Goal: Task Accomplishment & Management: Use online tool/utility

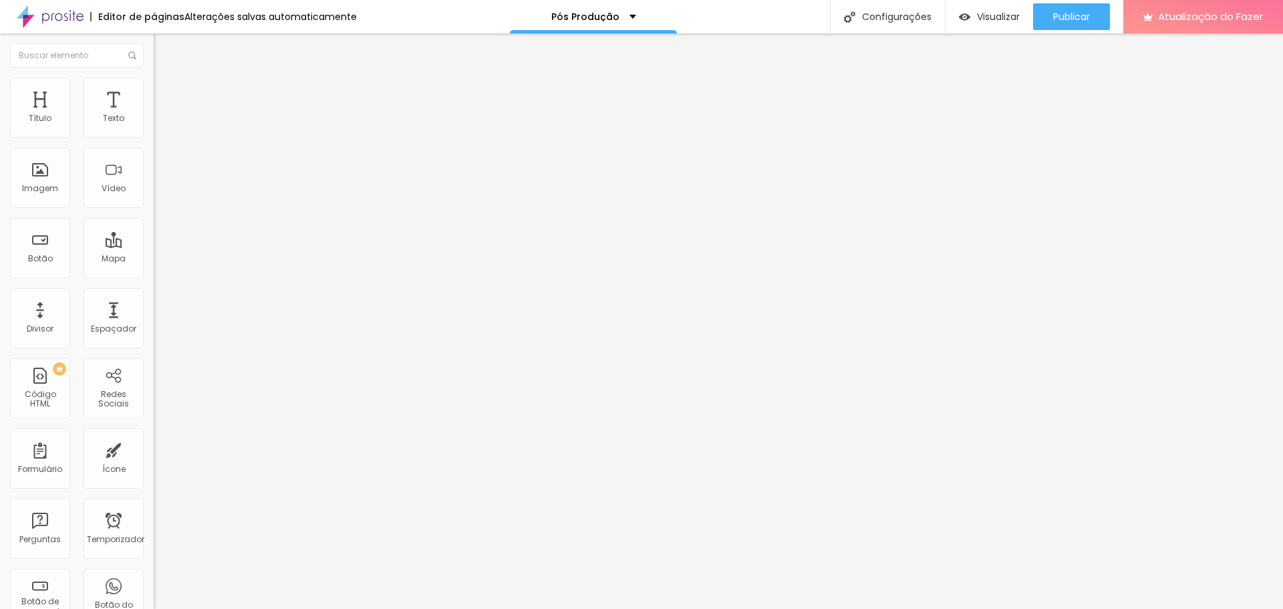
click at [154, 41] on button "Editar nulo" at bounding box center [231, 48] width 154 height 31
click at [159, 124] on icon "button" at bounding box center [163, 120] width 8 height 8
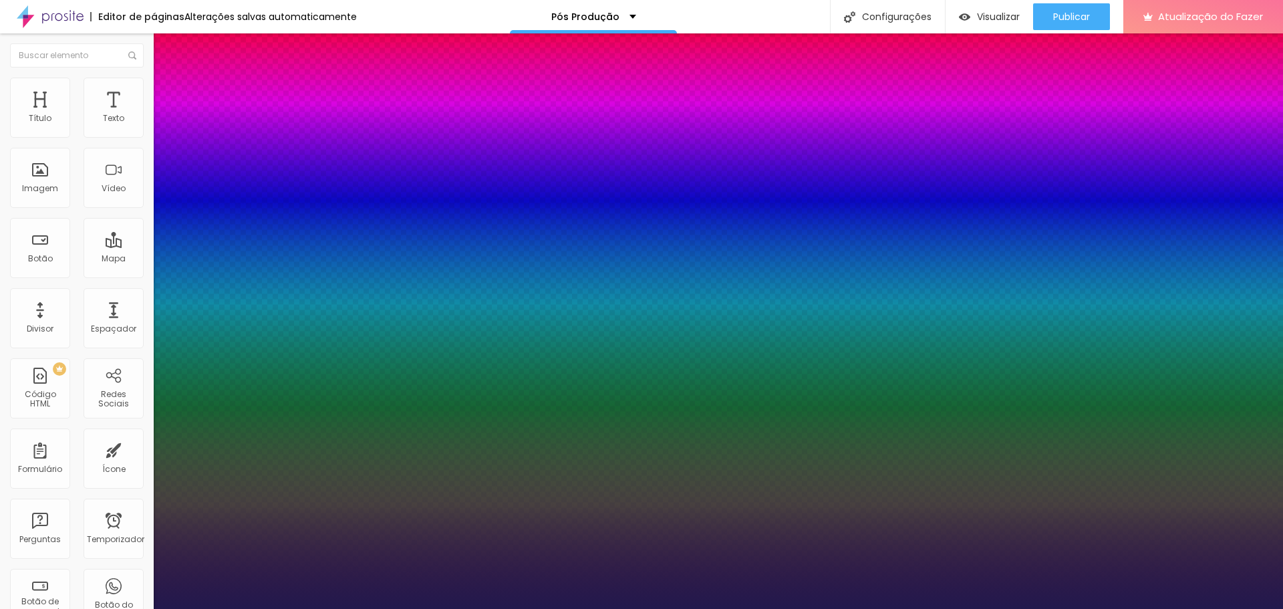
type input "1"
type input "14"
type input "1"
type input "16"
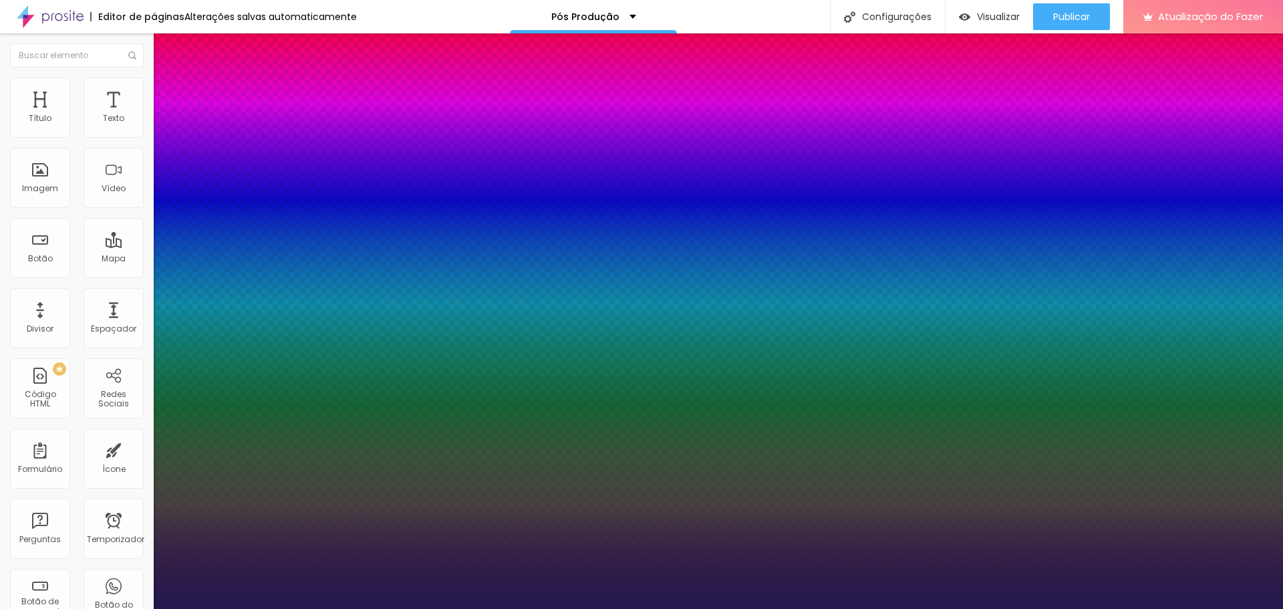
type input "16"
type input "1"
type input "17"
type input "1"
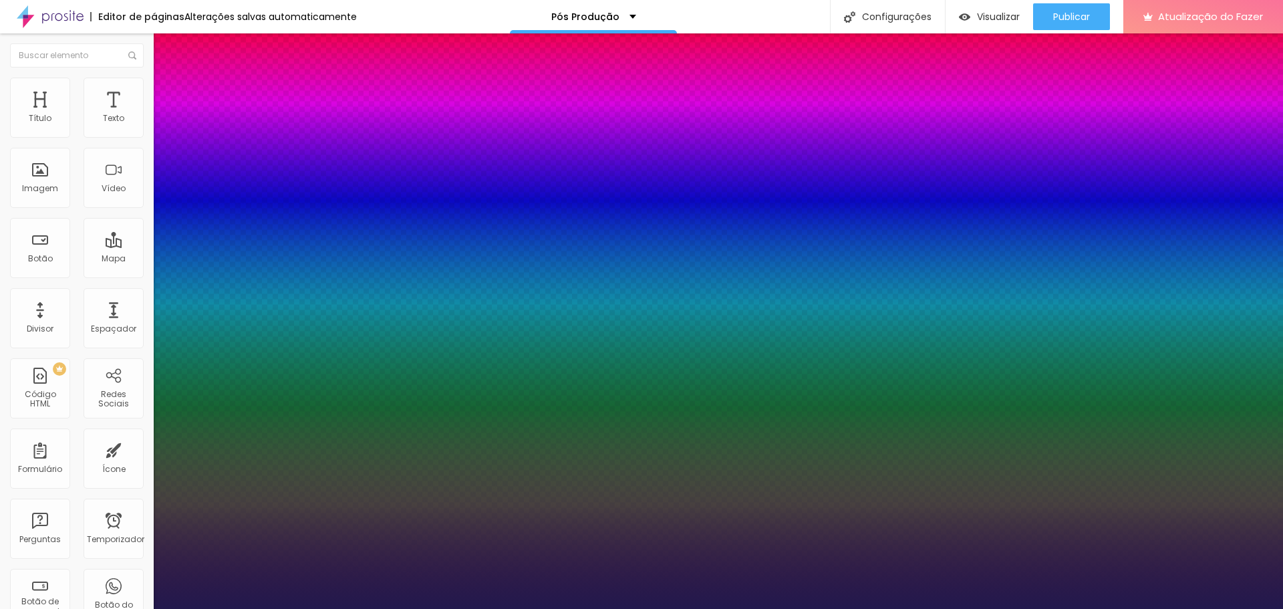
type input "19"
type input "1"
type input "20"
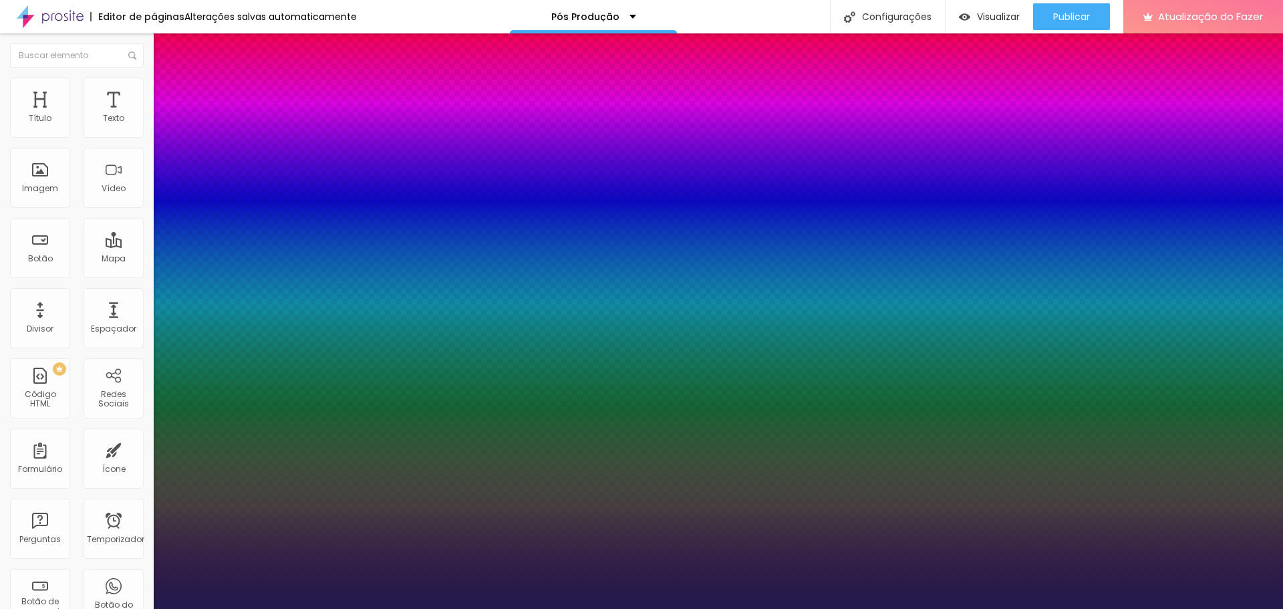
type input "1"
type input "21"
type input "1"
type input "22"
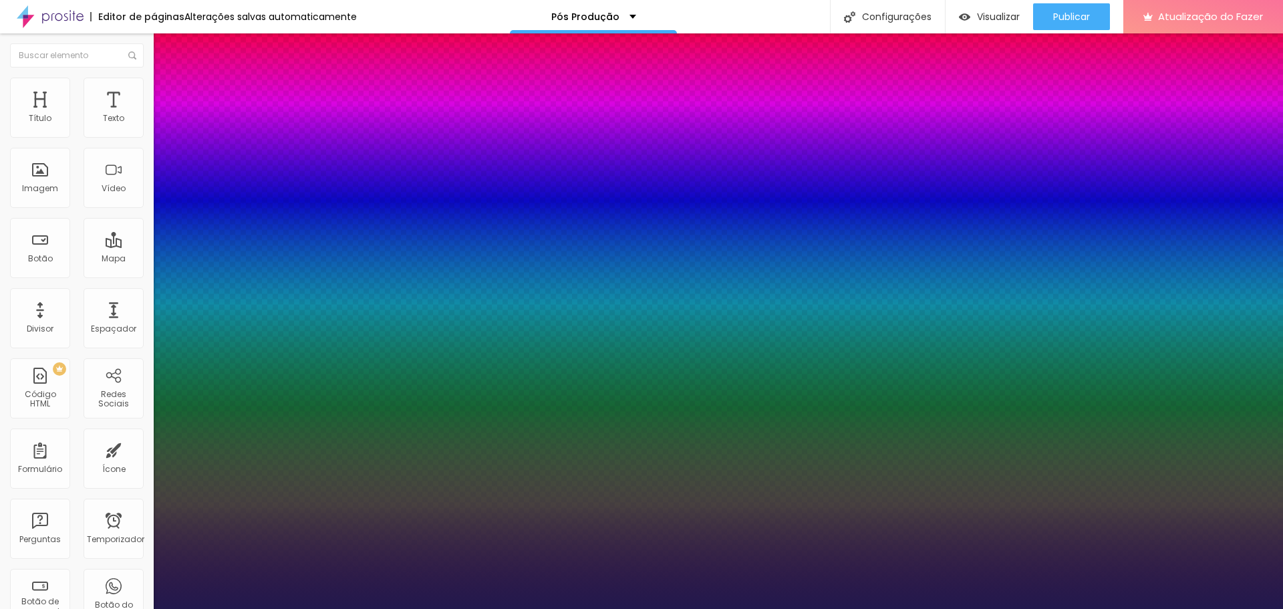
type input "22"
type input "1"
type input "24"
type input "1"
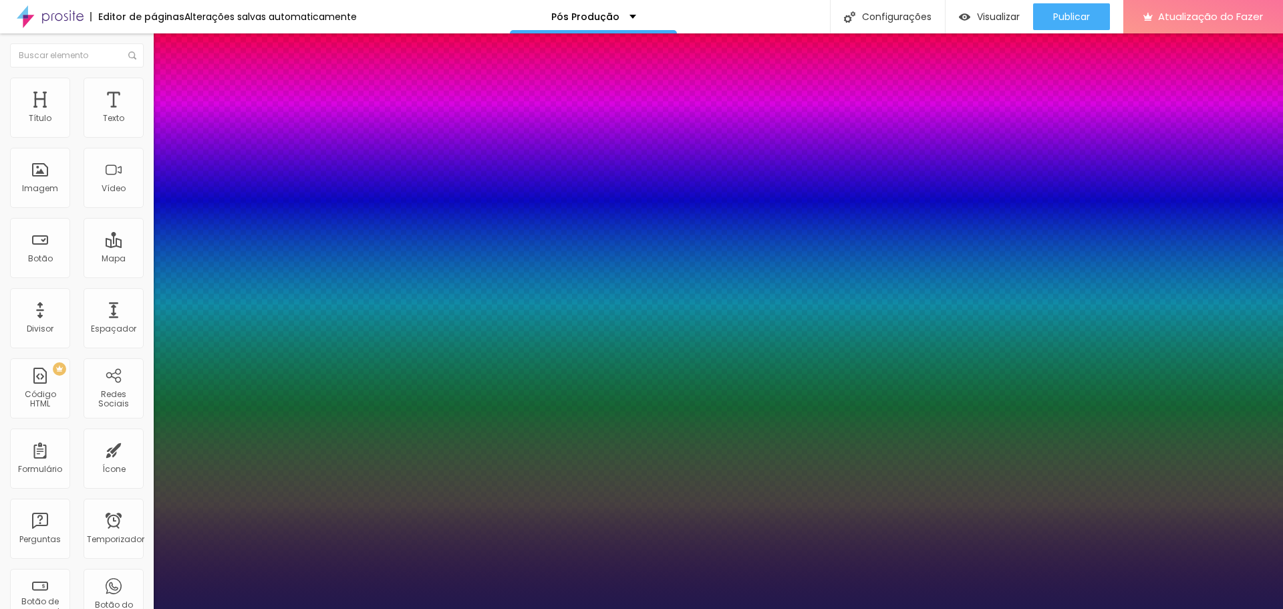
type input "25"
type input "1"
type input "27"
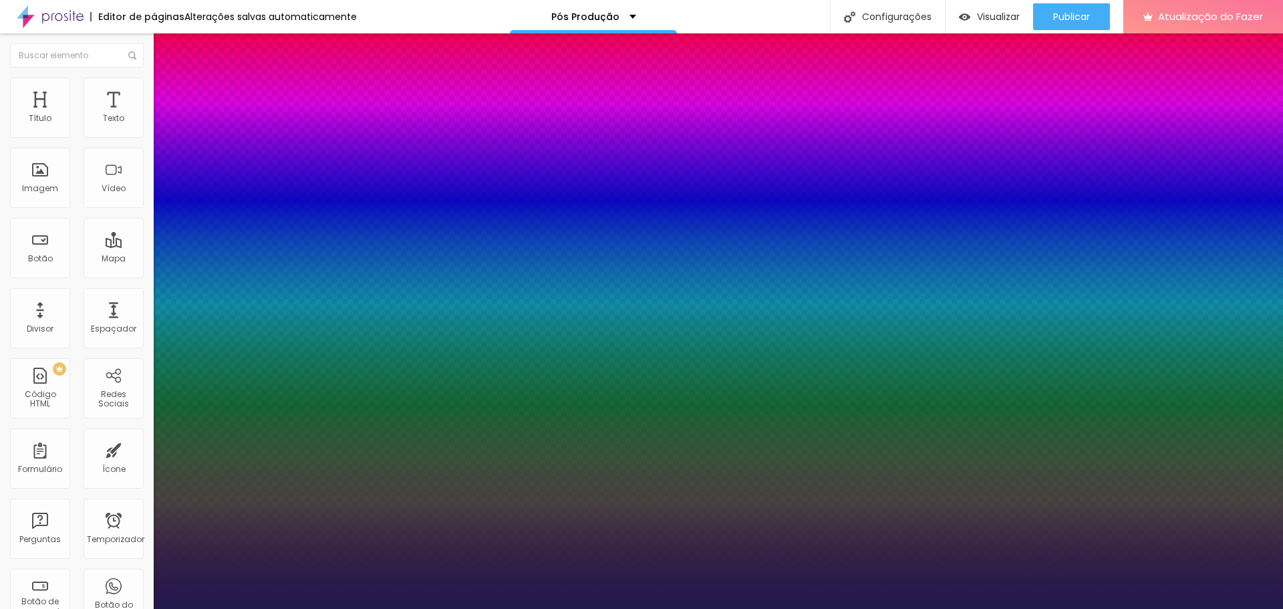
type input "1"
type input "29"
type input "1"
type input "30"
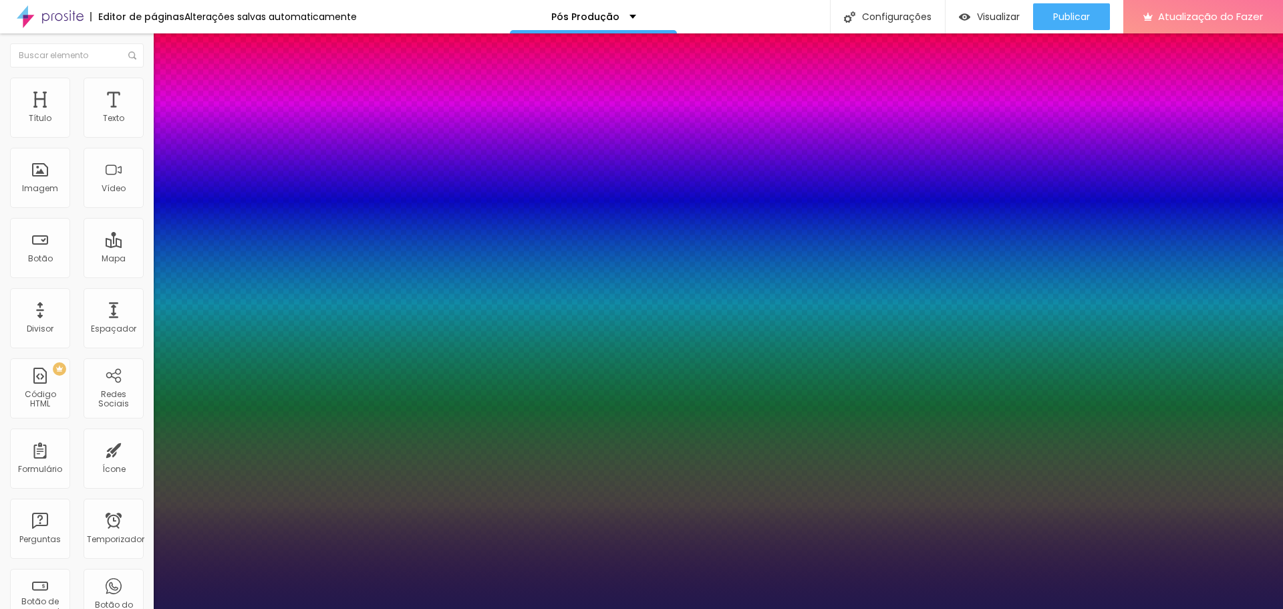
type input "30"
type input "1"
type input "31"
type input "1"
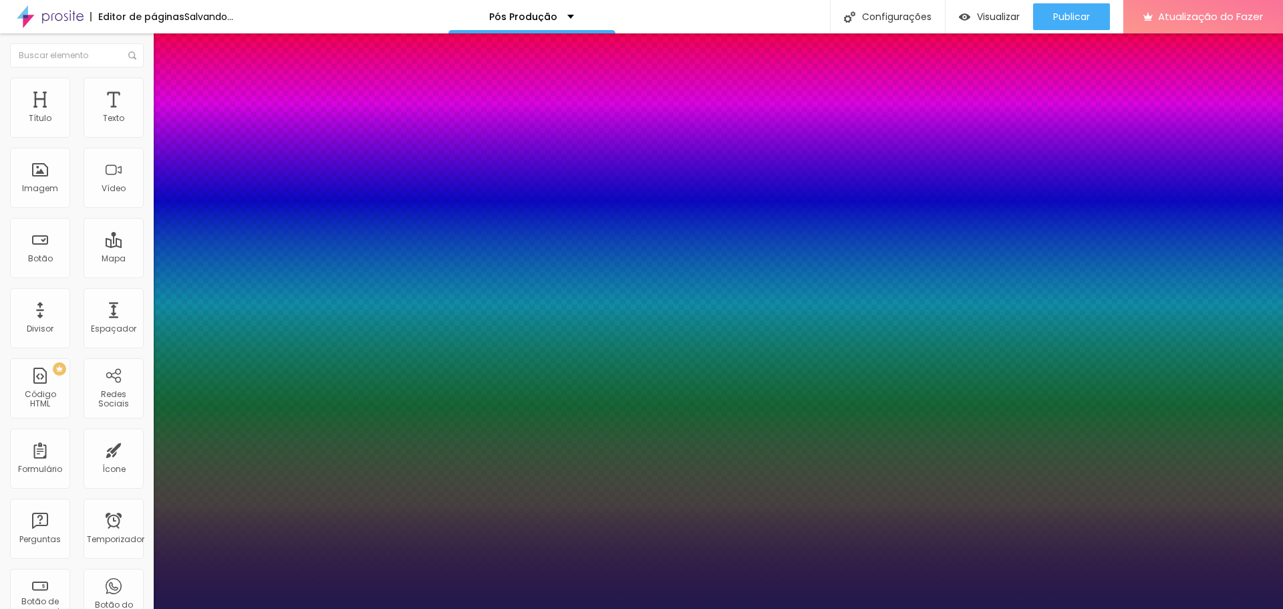
type input "32"
type input "1"
type input "33"
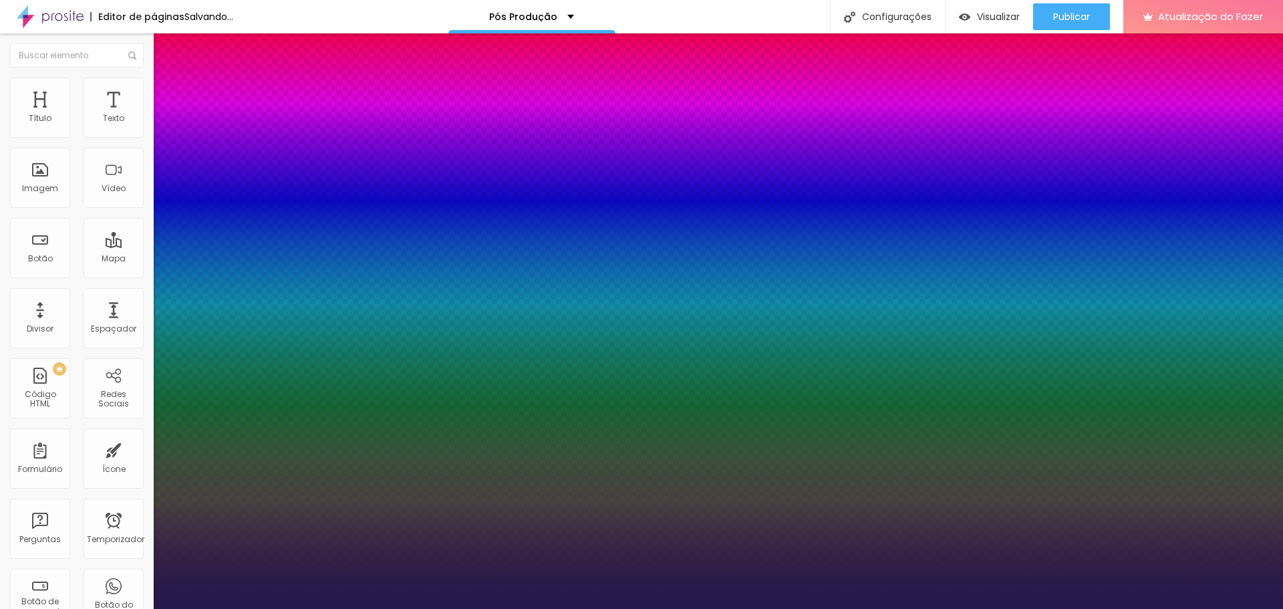
type input "1"
type input "34"
type input "1"
type input "37"
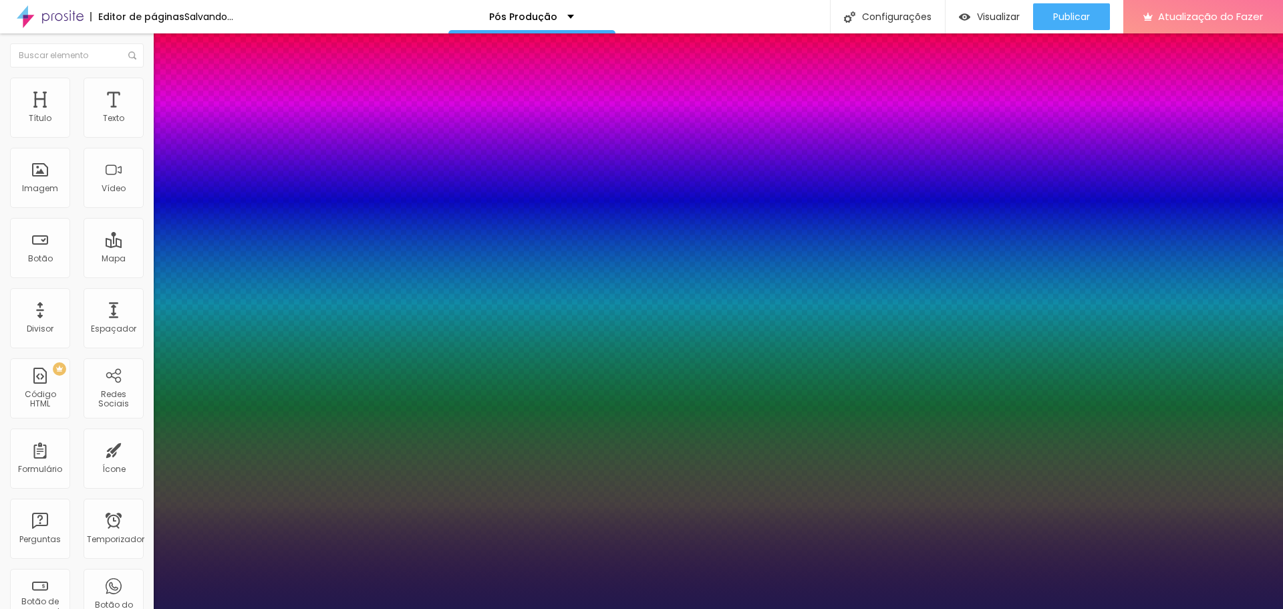
type input "37"
type input "1"
type input "40"
type input "1"
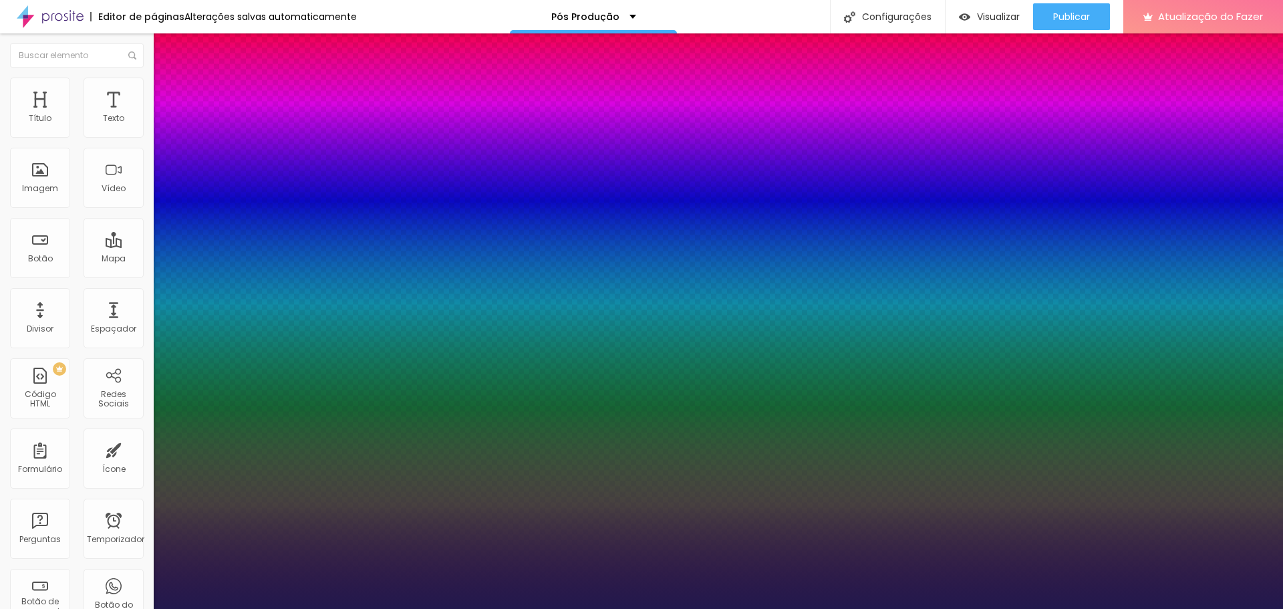
type input "44"
type input "1"
type input "46"
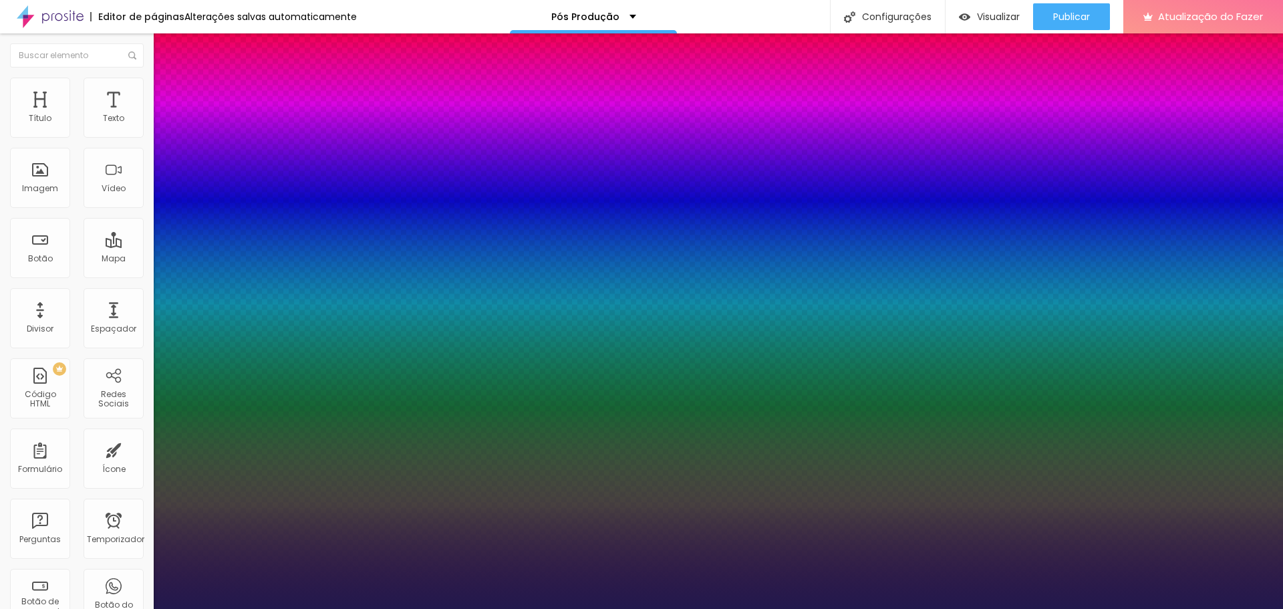
type input "1"
type input "48"
type input "1"
type input "50"
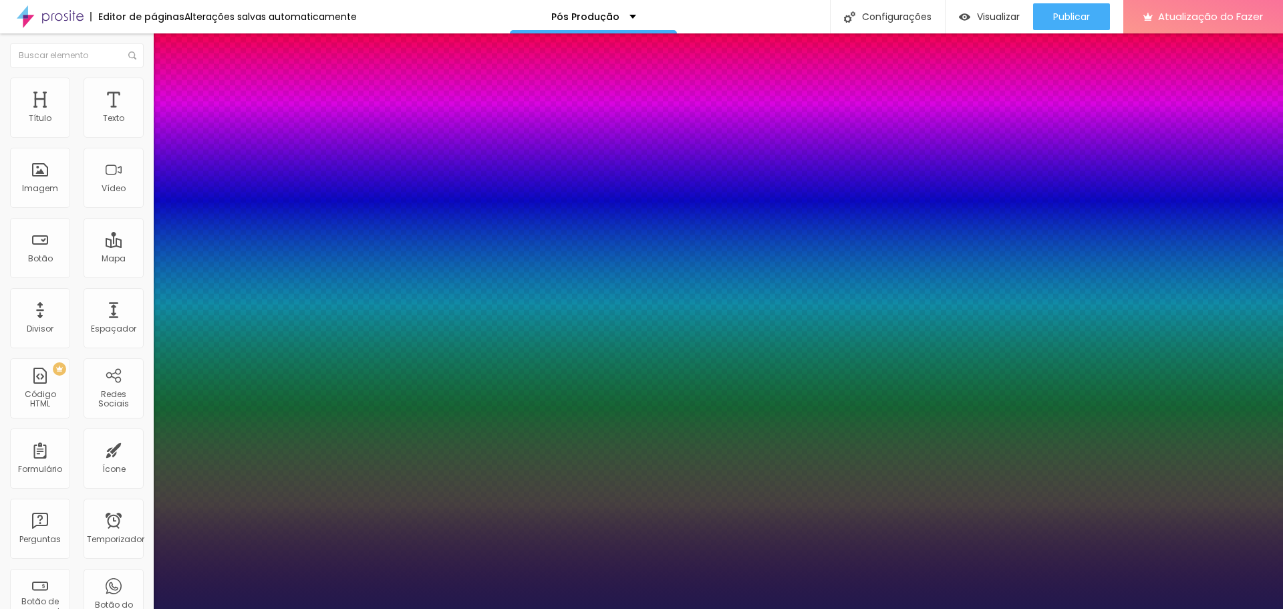
type input "50"
type input "1"
type input "51"
type input "1"
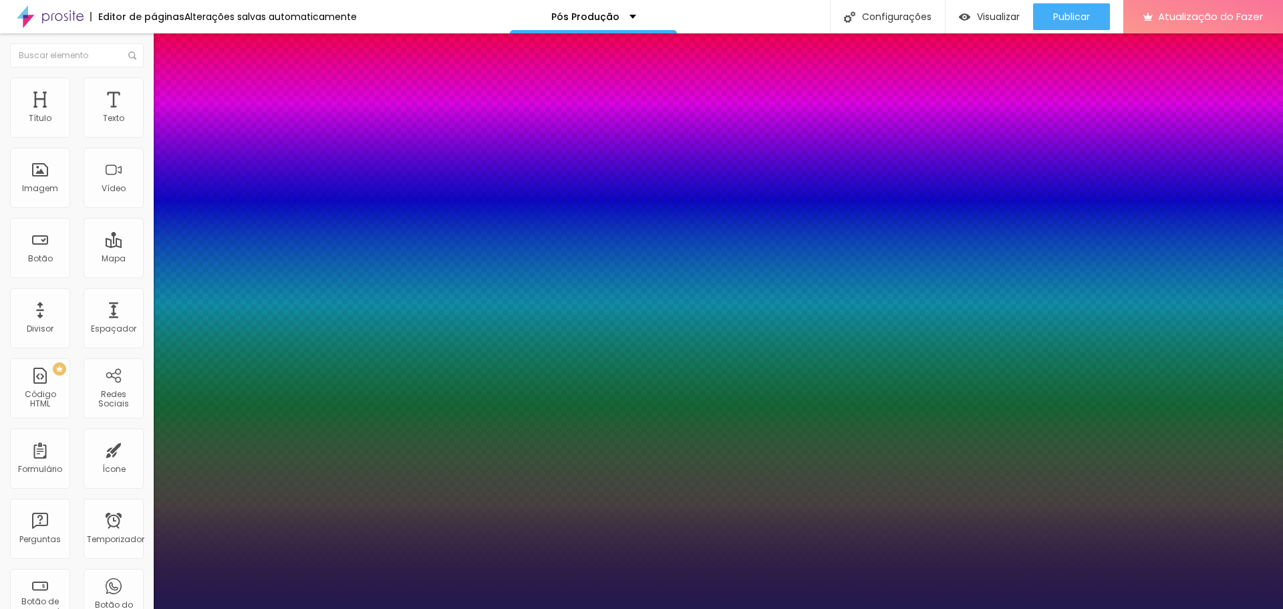
type input "52"
type input "1"
type input "51"
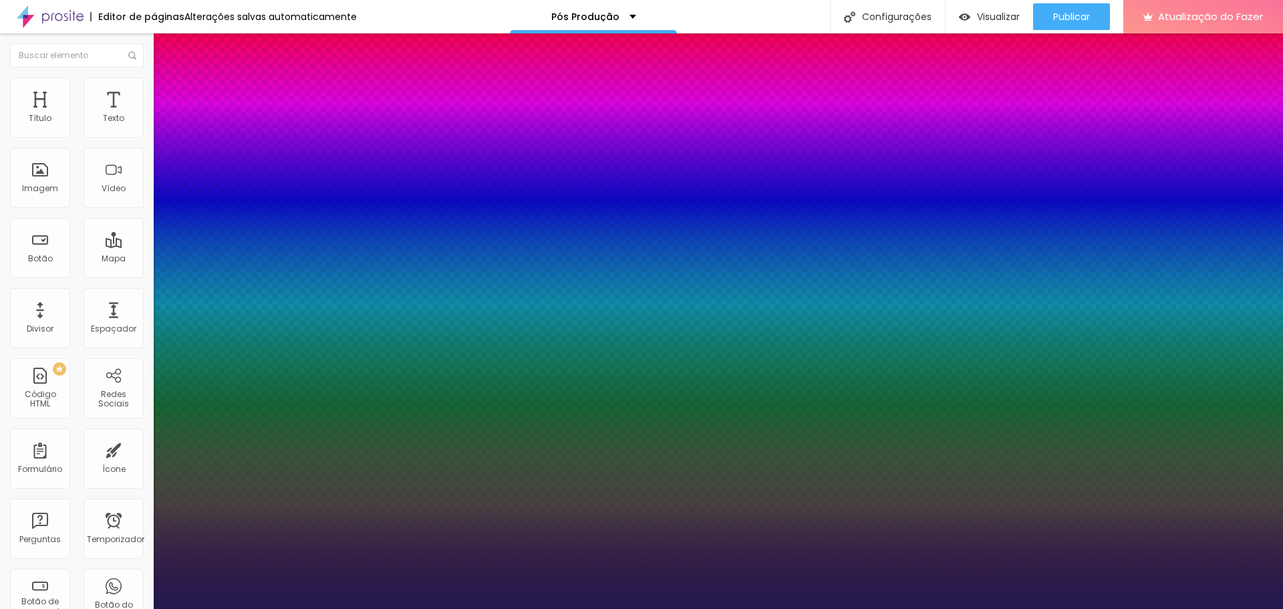
type input "1"
type input "50"
type input "1"
type input "49"
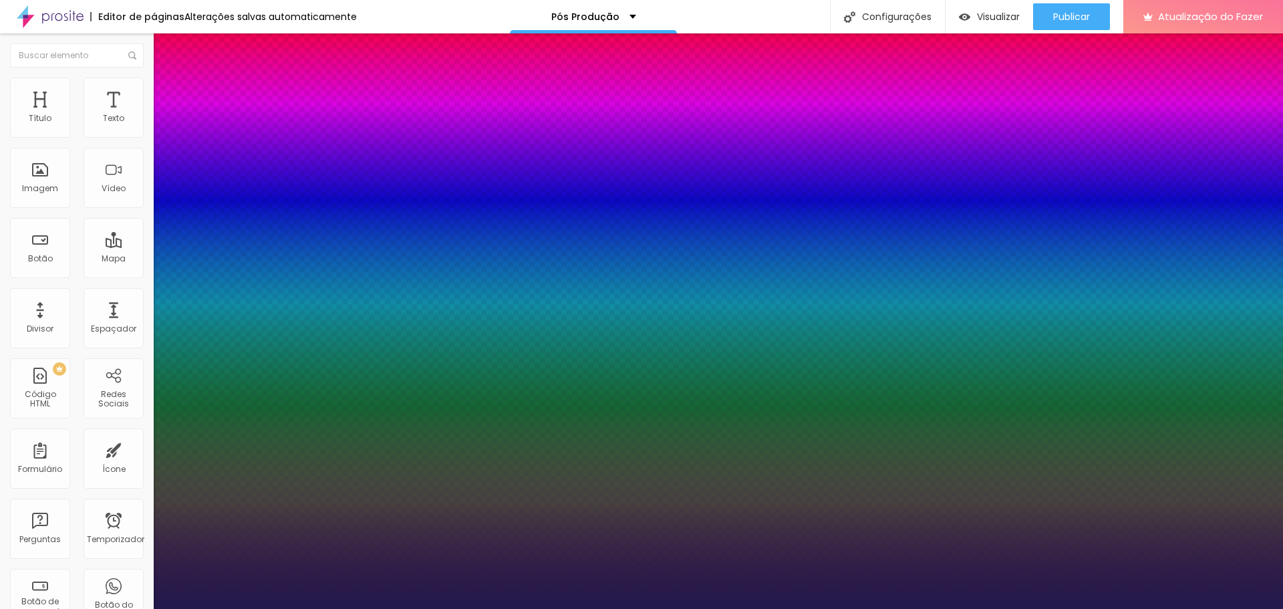
type input "49"
type input "1"
type input "48"
type input "1"
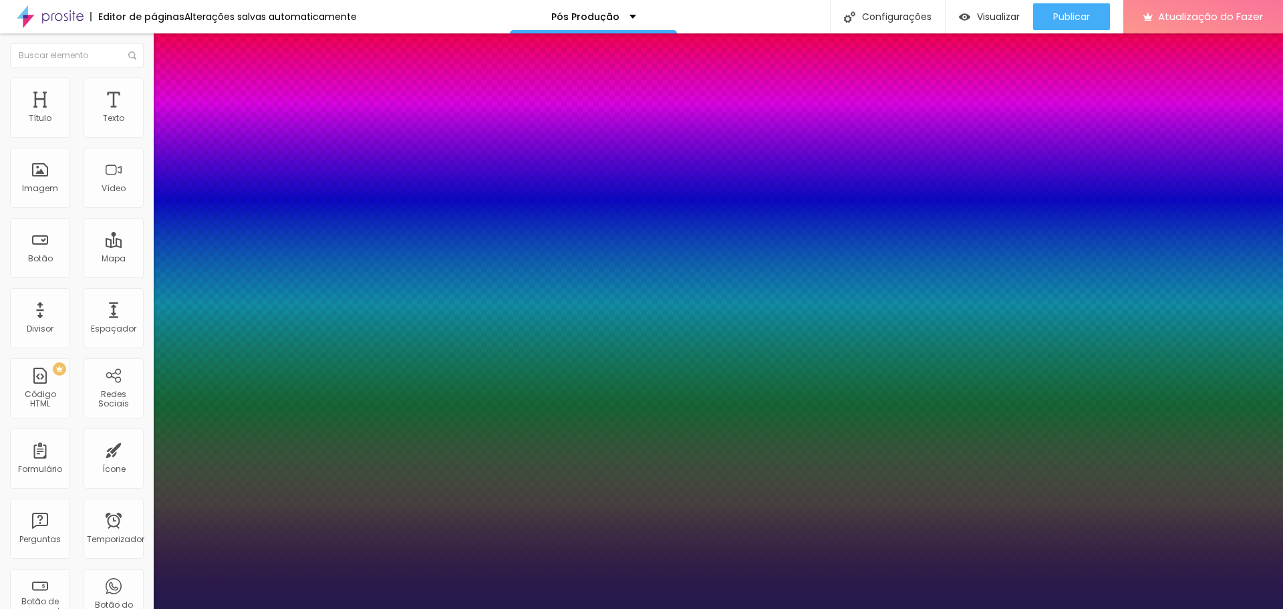
type input "47"
type input "1"
type input "46"
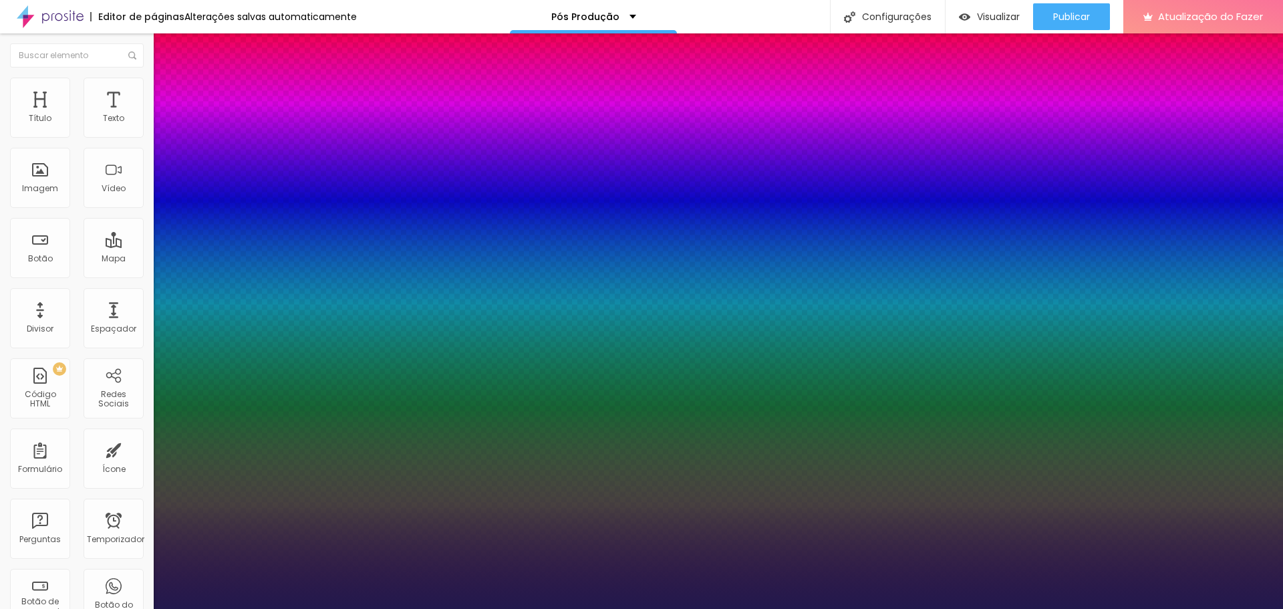
type input "1"
type input "44"
type input "1"
type input "43"
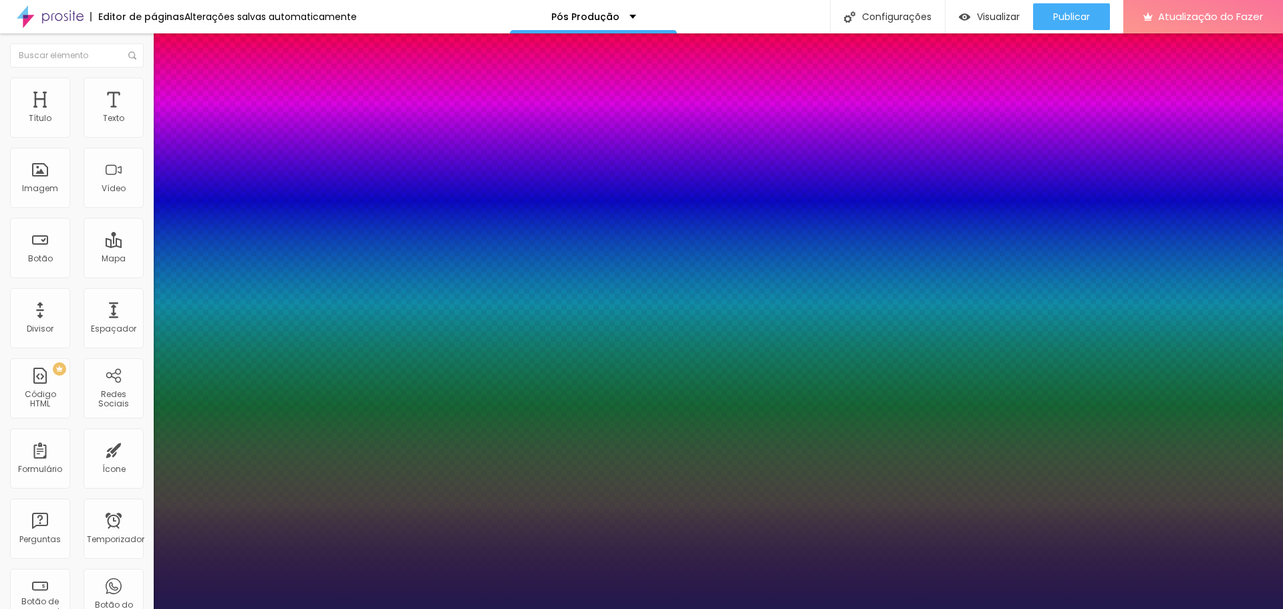
type input "43"
type input "1"
type input "42"
type input "1"
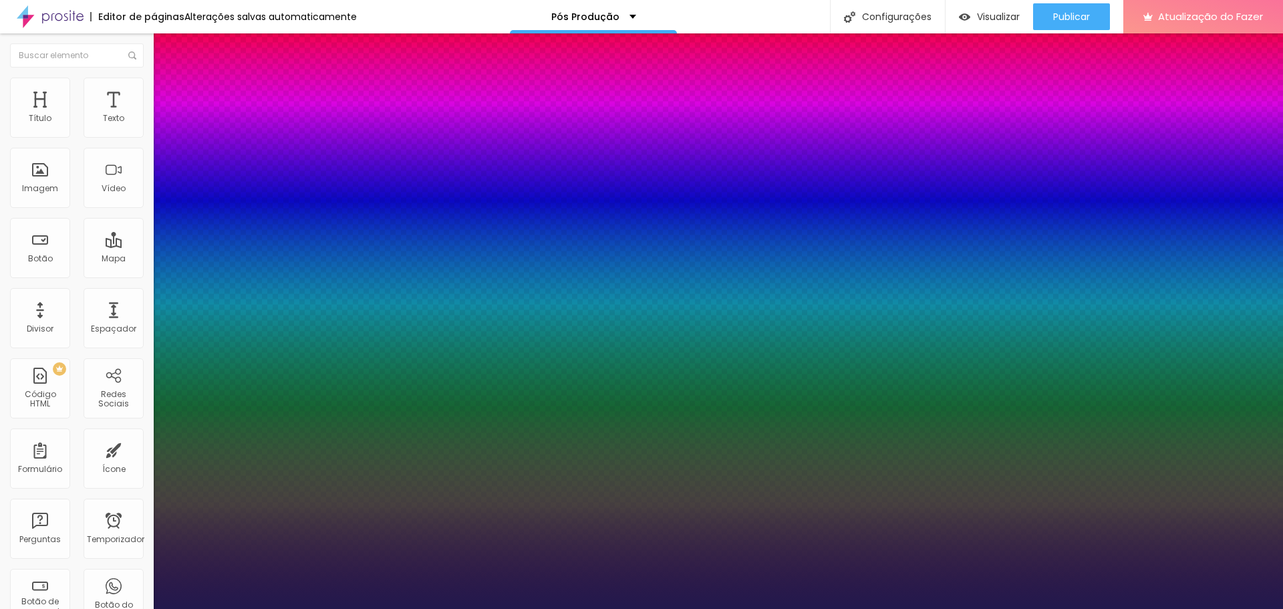
type input "41"
type input "1"
type input "40"
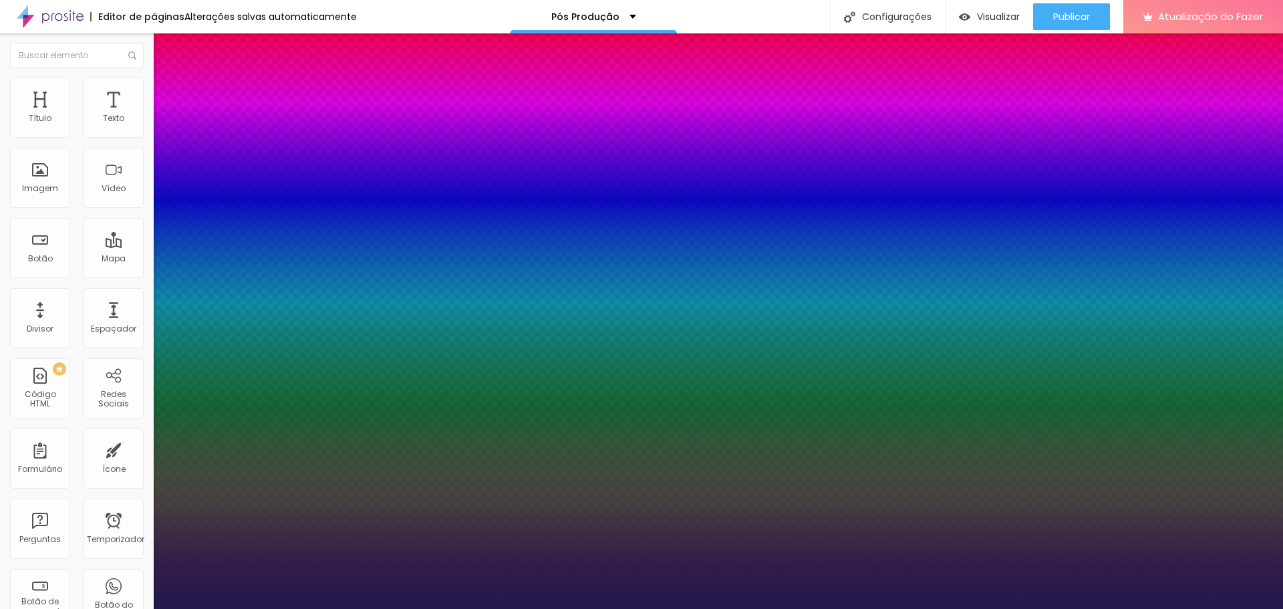
type input "1"
type input "39"
type input "1"
type input "38"
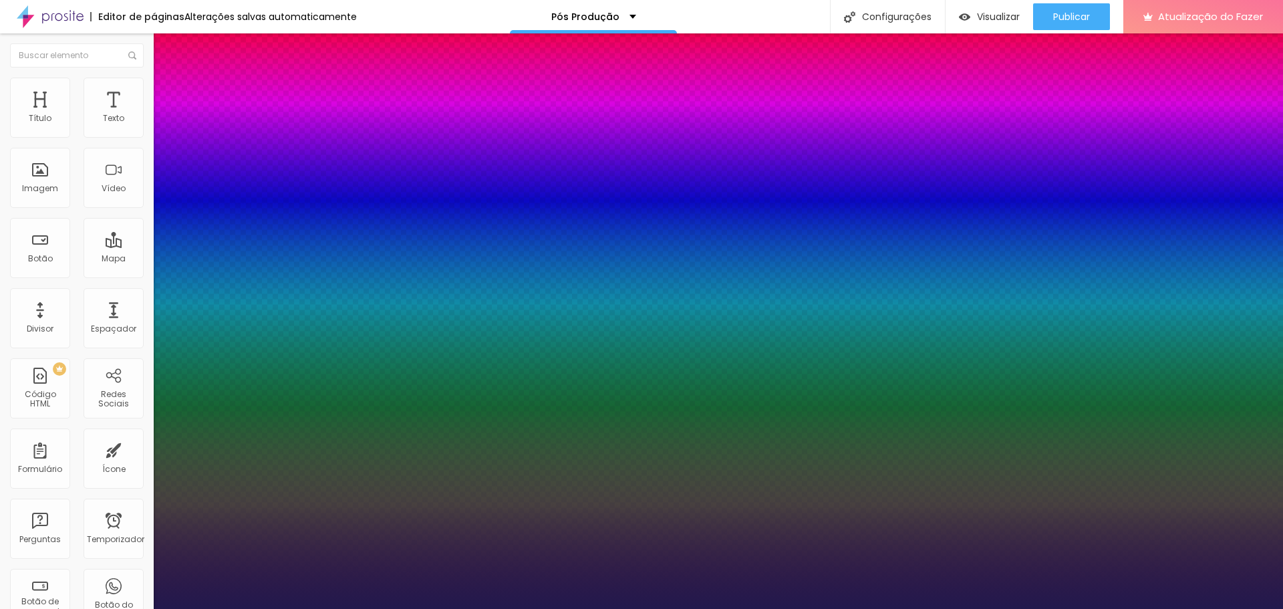
type input "38"
type input "1"
type input "39"
type input "1"
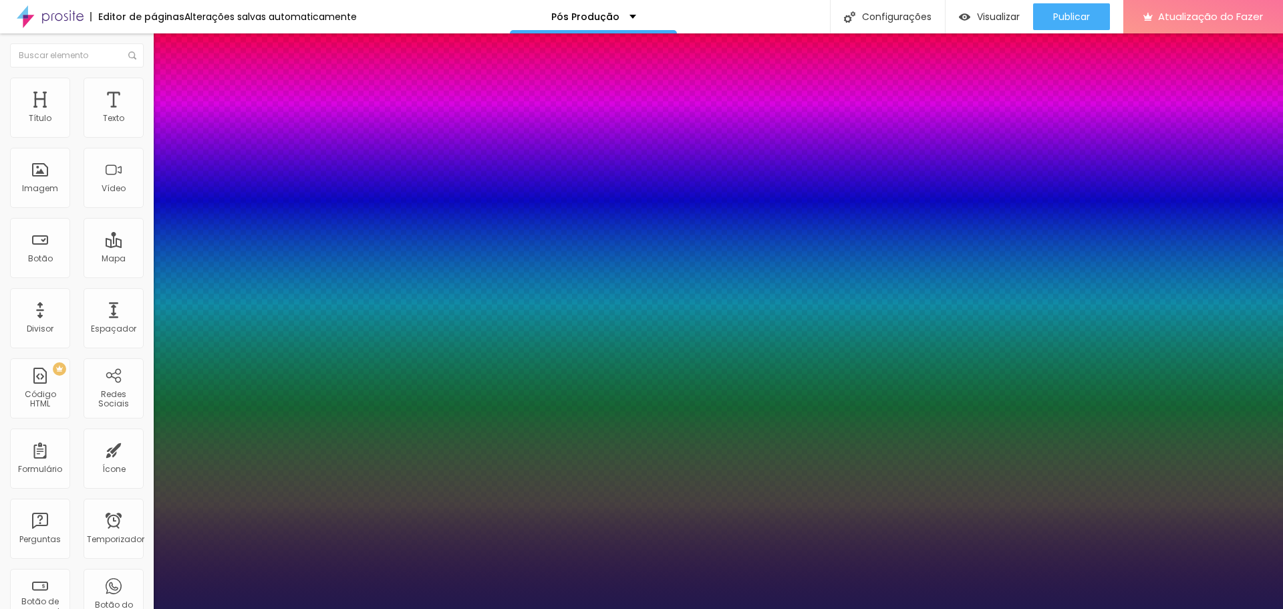
drag, startPoint x: 178, startPoint y: 228, endPoint x: 204, endPoint y: 227, distance: 25.4
type input "39"
drag, startPoint x: 246, startPoint y: 196, endPoint x: 258, endPoint y: 200, distance: 12.5
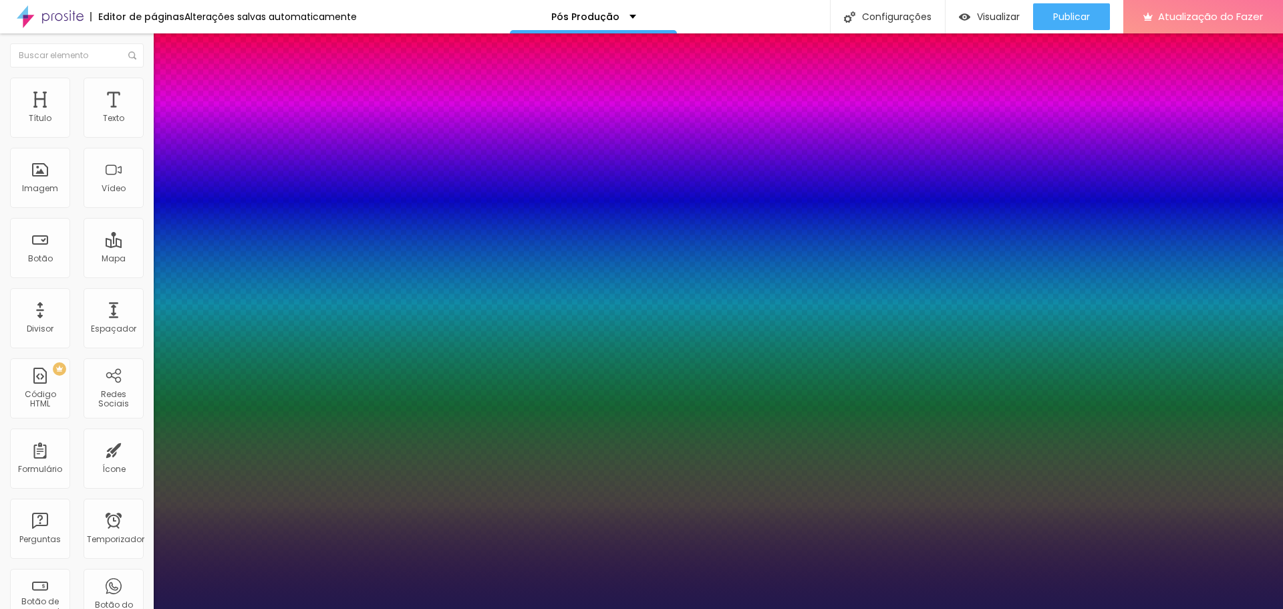
type input "1"
select select "MerriweatherSans-Regular"
type input "1"
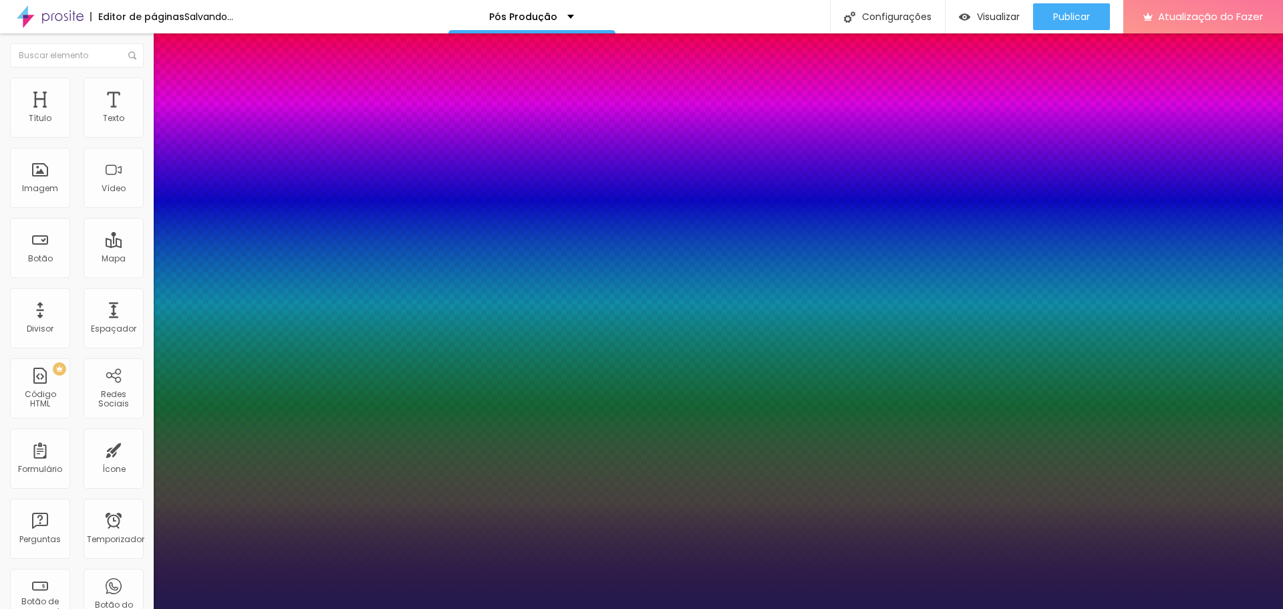
click at [788, 608] on div at bounding box center [641, 609] width 1283 height 0
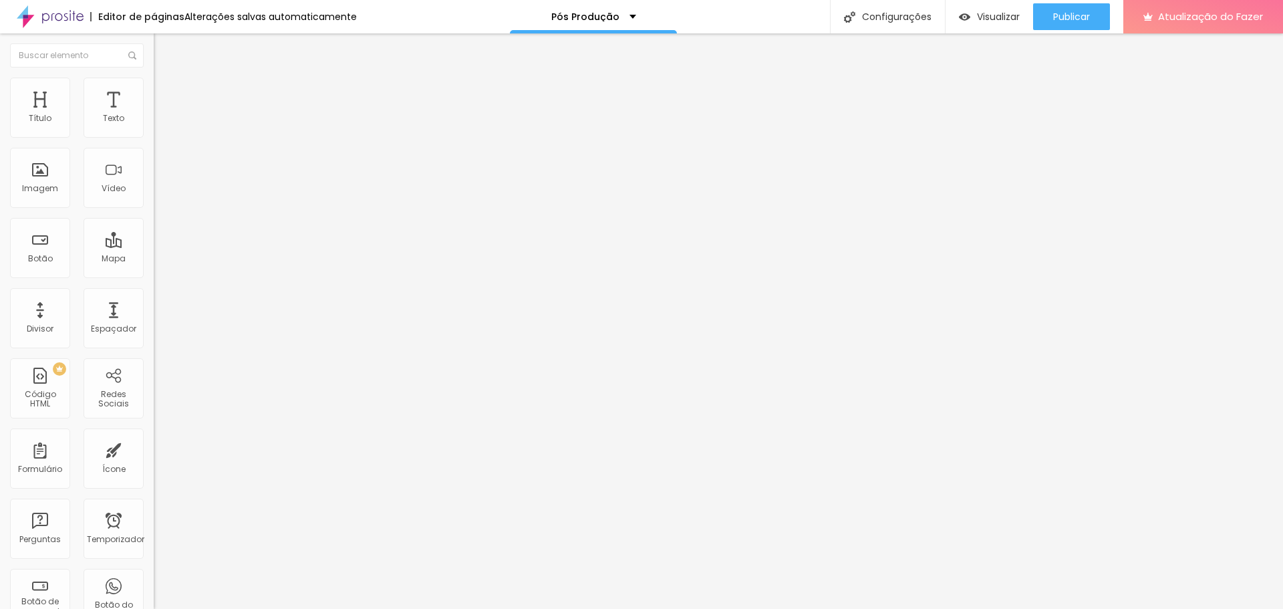
click at [159, 124] on icon "button" at bounding box center [163, 120] width 8 height 8
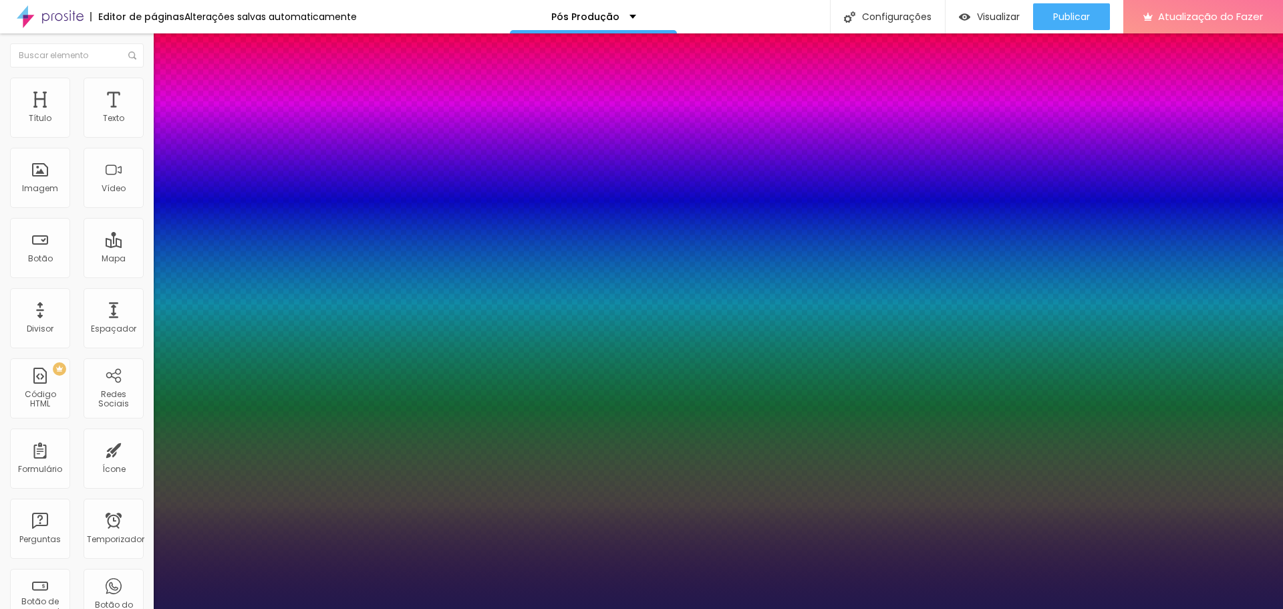
type input "1"
click at [882, 608] on div at bounding box center [641, 609] width 1283 height 0
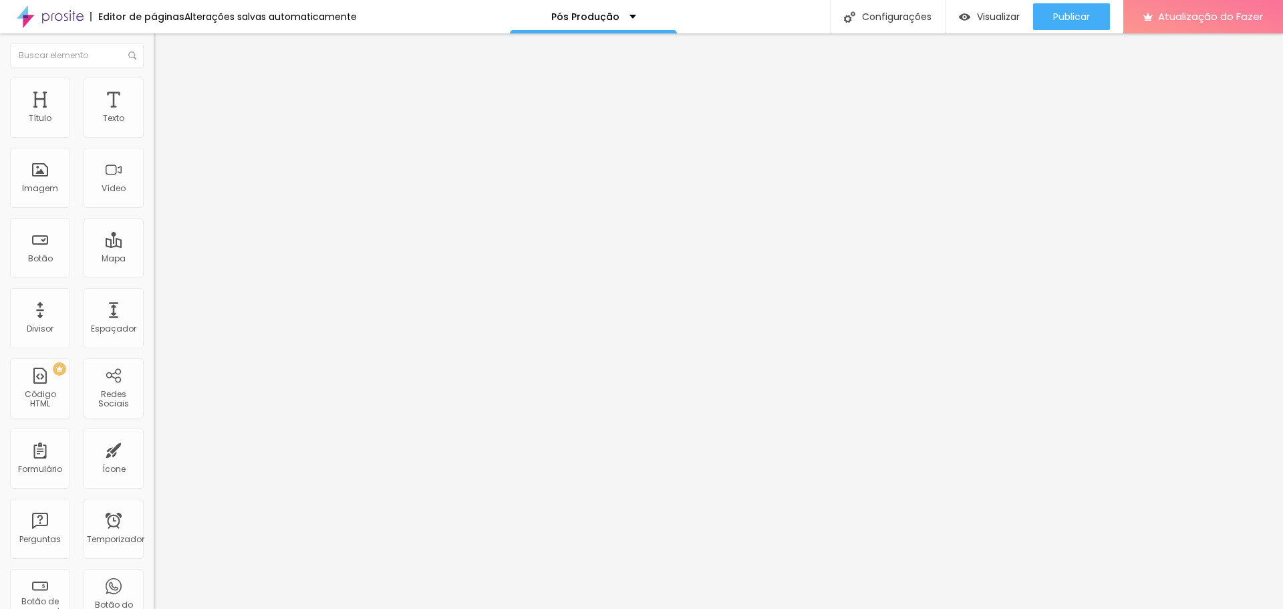
click at [154, 57] on button "Editar nulo" at bounding box center [231, 48] width 154 height 31
click at [164, 50] on img "button" at bounding box center [169, 48] width 11 height 11
click at [162, 115] on font "Trocar imagem" at bounding box center [194, 109] width 65 height 11
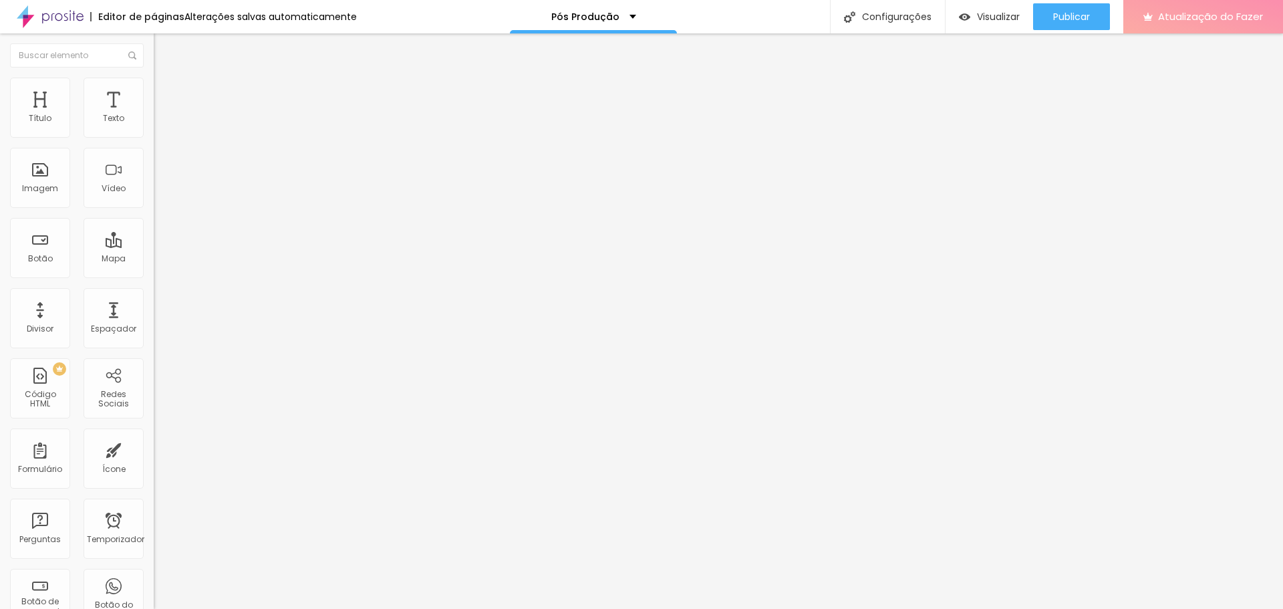
drag, startPoint x: 1105, startPoint y: 15, endPoint x: 1142, endPoint y: 29, distance: 39.3
click at [162, 115] on font "Trocar imagem" at bounding box center [194, 109] width 65 height 11
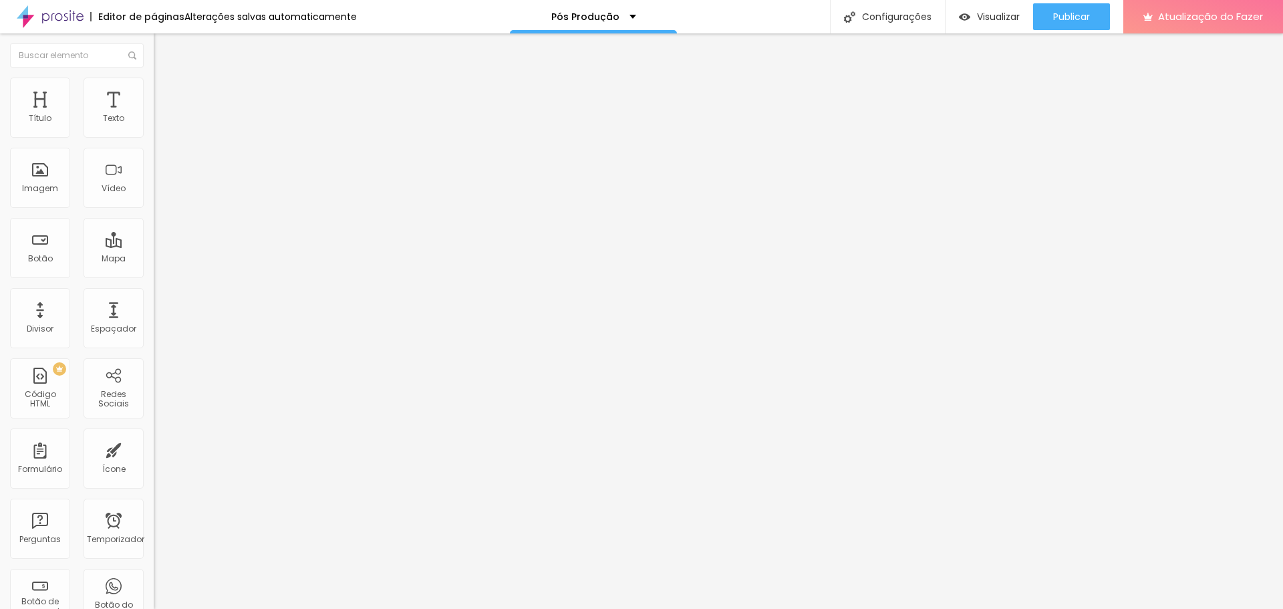
click at [162, 115] on font "Trocar imagem" at bounding box center [194, 109] width 65 height 11
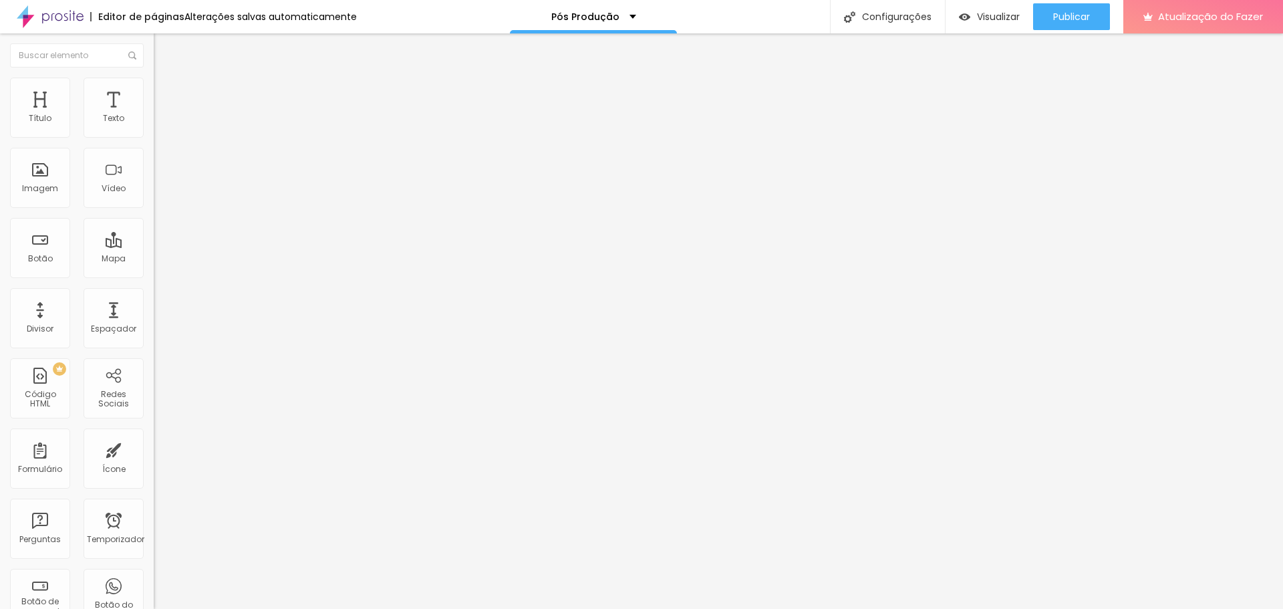
click at [154, 114] on div "Trocar imagem" at bounding box center [231, 108] width 154 height 9
click at [154, 115] on span "Trocar imagem" at bounding box center [190, 109] width 73 height 11
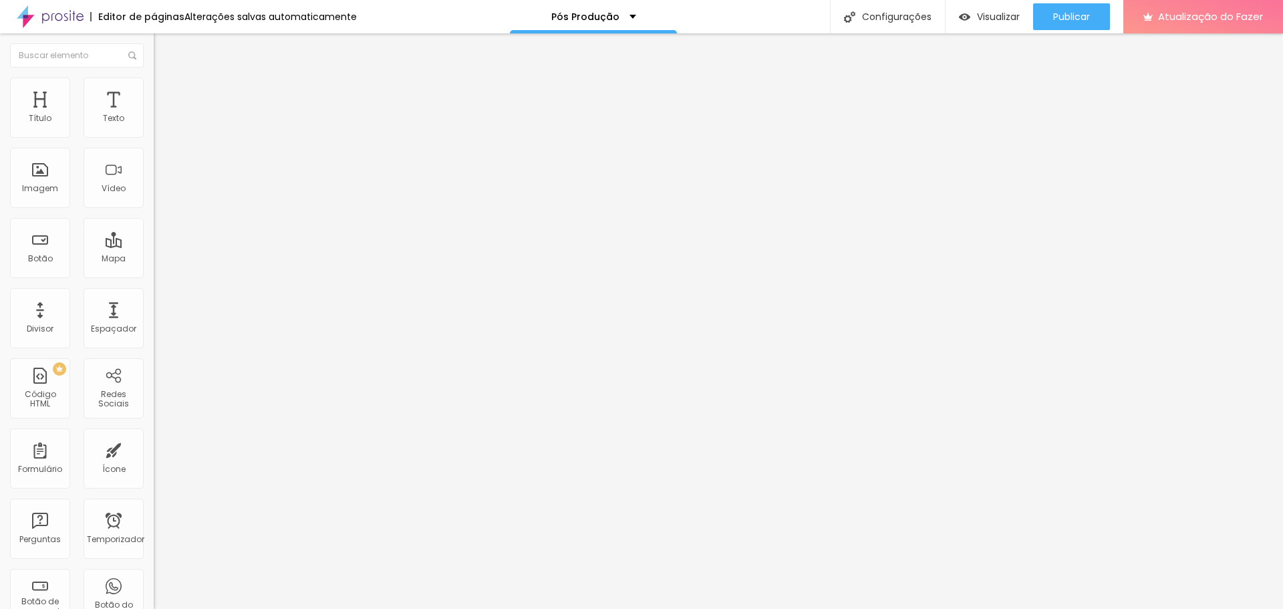
click at [162, 115] on font "Trocar imagem" at bounding box center [194, 109] width 65 height 11
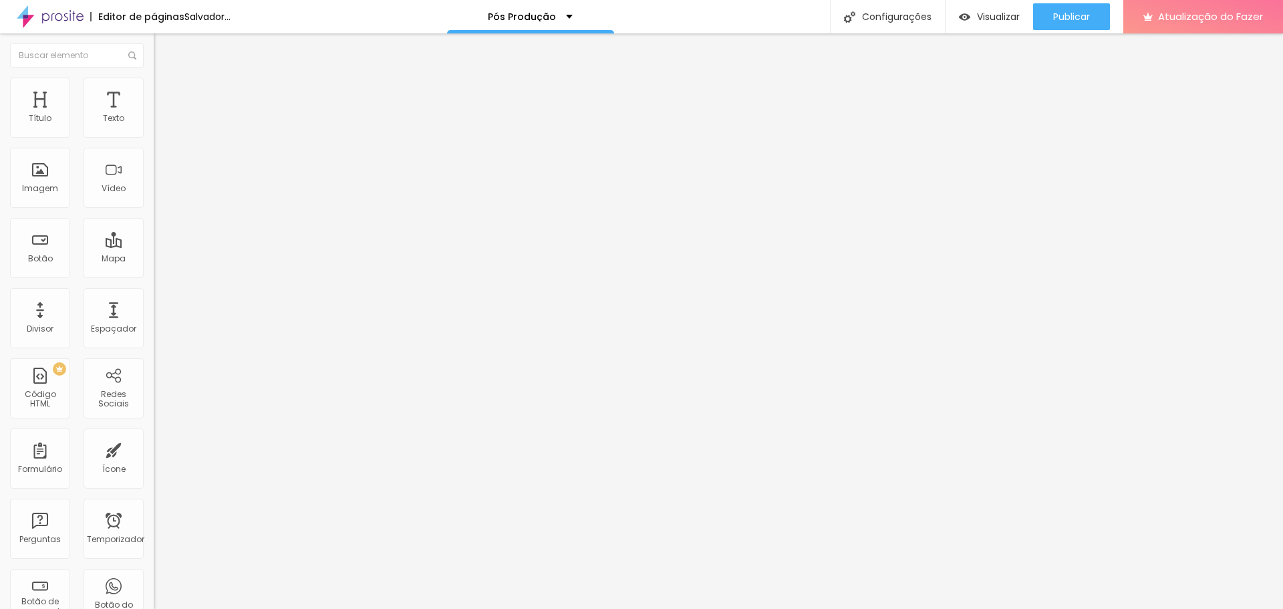
click at [162, 115] on font "Trocar imagem" at bounding box center [194, 109] width 65 height 11
click at [154, 115] on span "Trocar imagem" at bounding box center [190, 109] width 73 height 11
